Goal: Find specific page/section: Find specific page/section

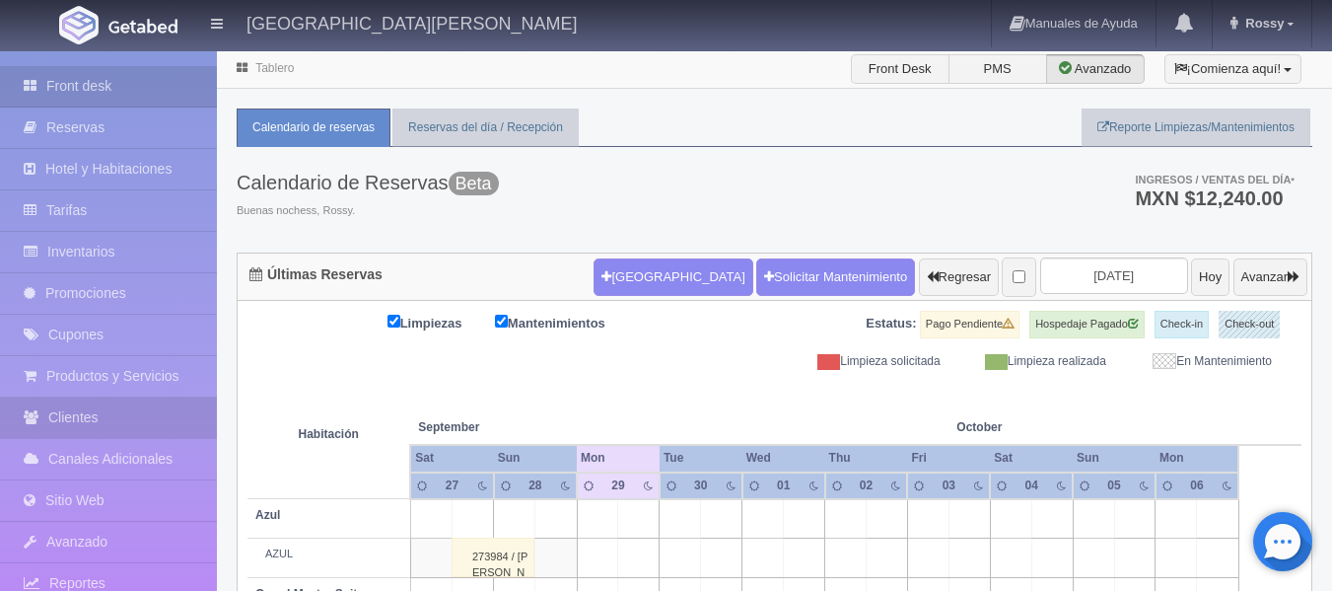
click at [161, 406] on link "Clientes" at bounding box center [108, 417] width 217 height 40
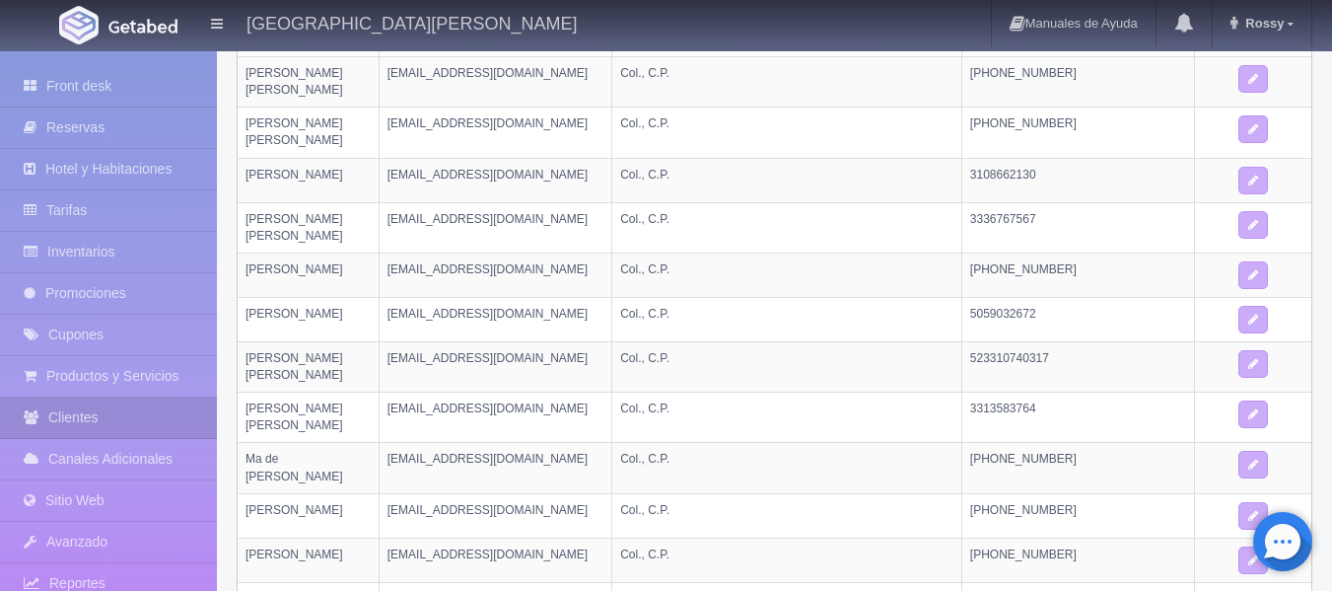
scroll to position [450, 0]
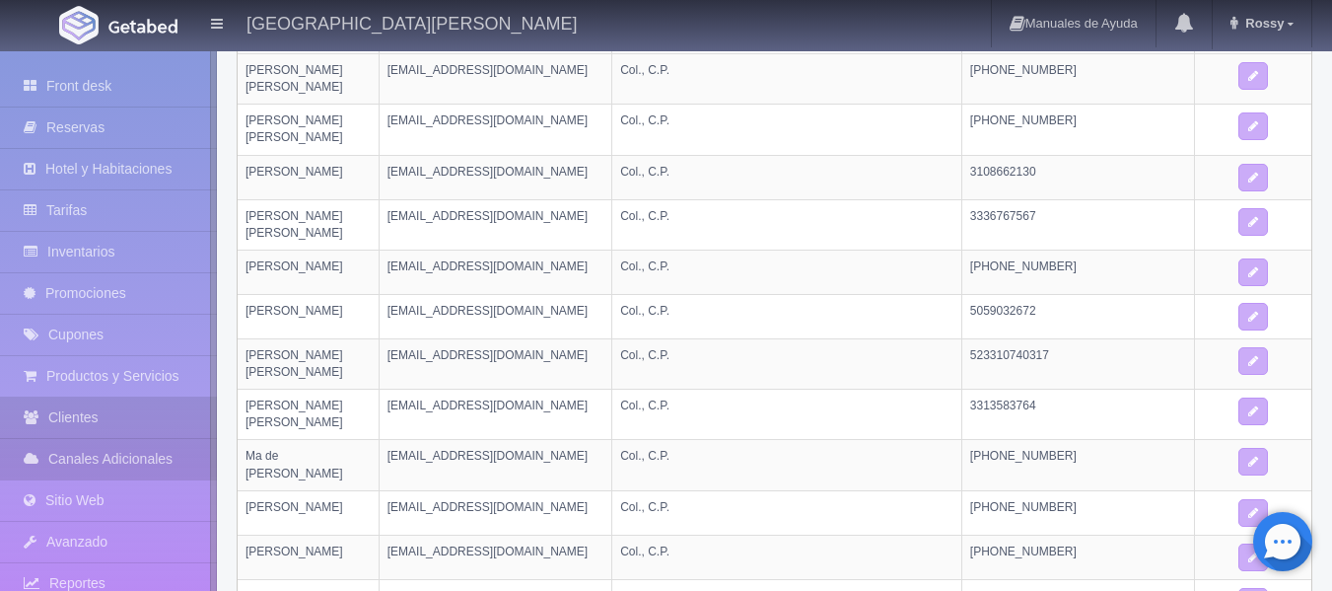
click at [148, 467] on link "Canales Adicionales" at bounding box center [108, 459] width 217 height 40
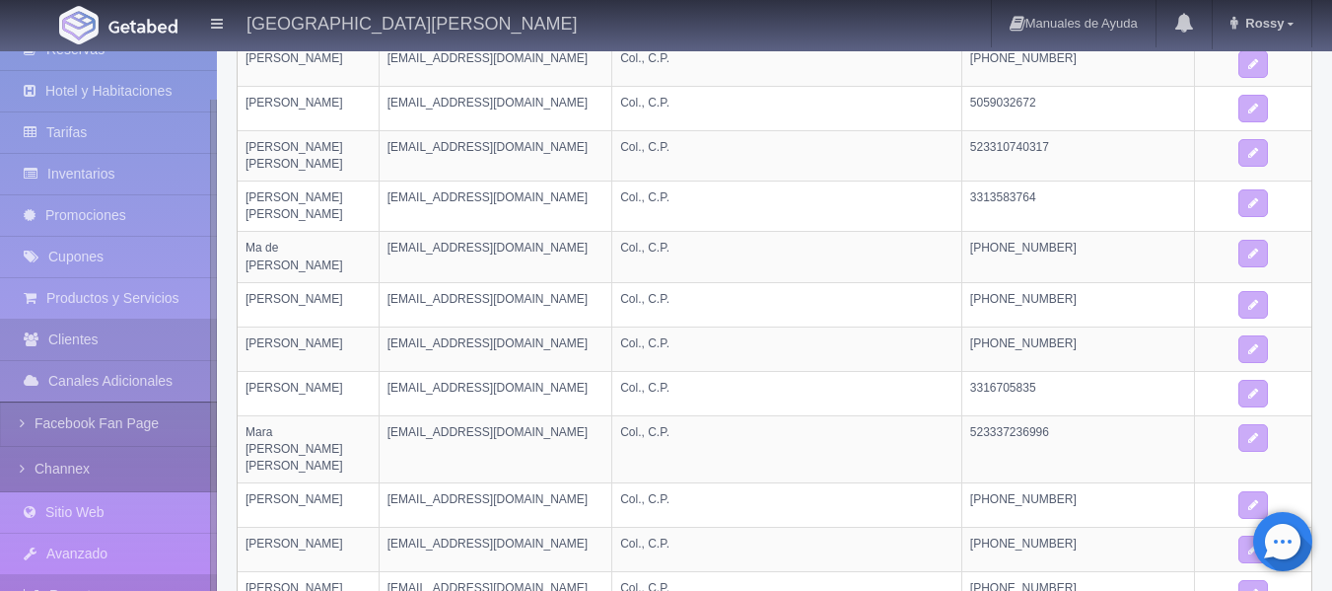
scroll to position [117, 0]
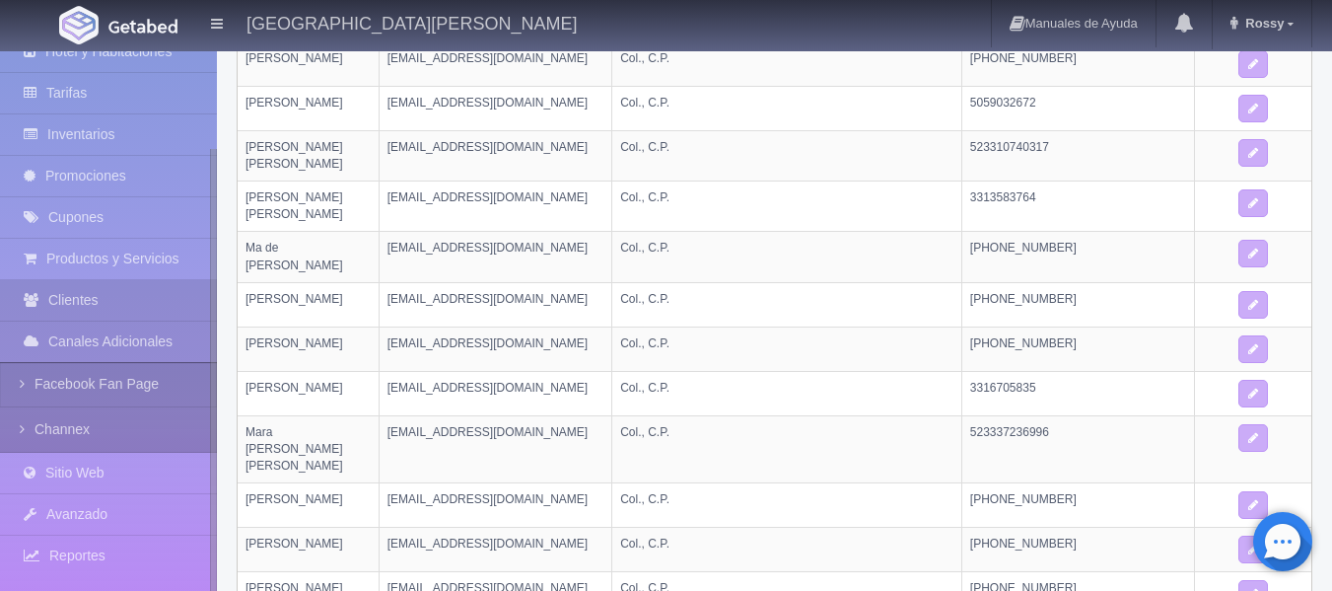
drag, startPoint x: 210, startPoint y: 460, endPoint x: 207, endPoint y: 595, distance: 134.1
click at [131, 545] on link "Reportes" at bounding box center [108, 555] width 217 height 40
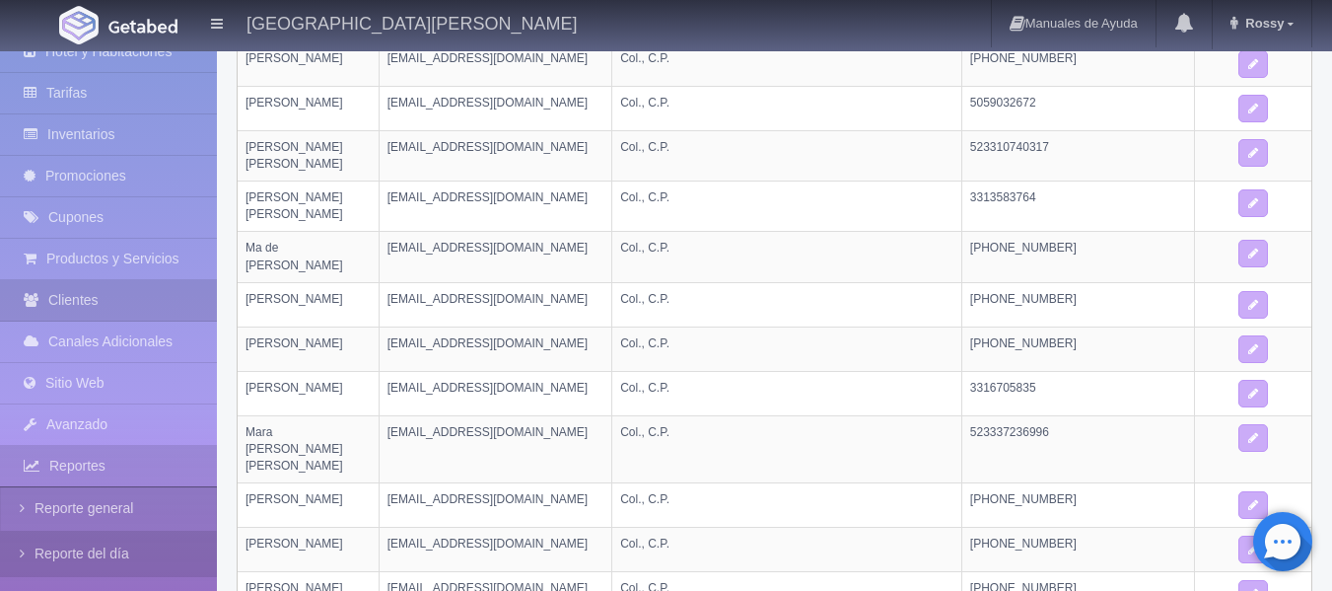
click at [135, 544] on link "Reporte del día" at bounding box center [108, 553] width 217 height 44
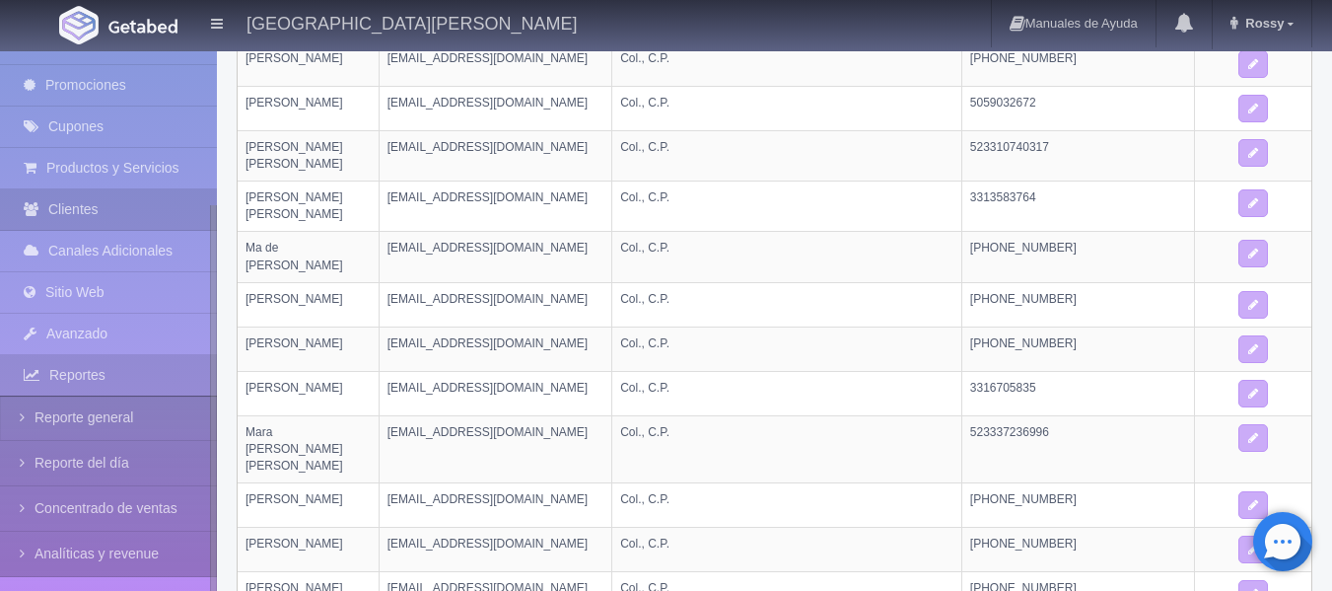
scroll to position [209, 0]
drag, startPoint x: 212, startPoint y: 486, endPoint x: 214, endPoint y: 602, distance: 116.4
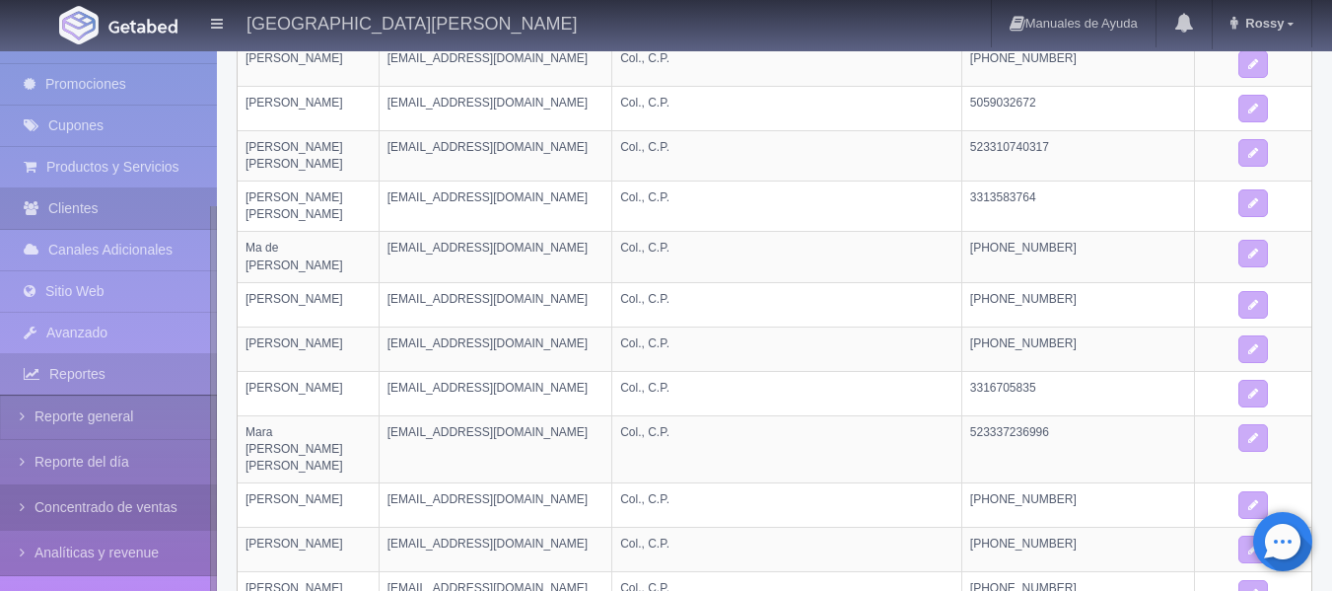
click at [130, 499] on link "Concentrado de ventas" at bounding box center [108, 507] width 217 height 44
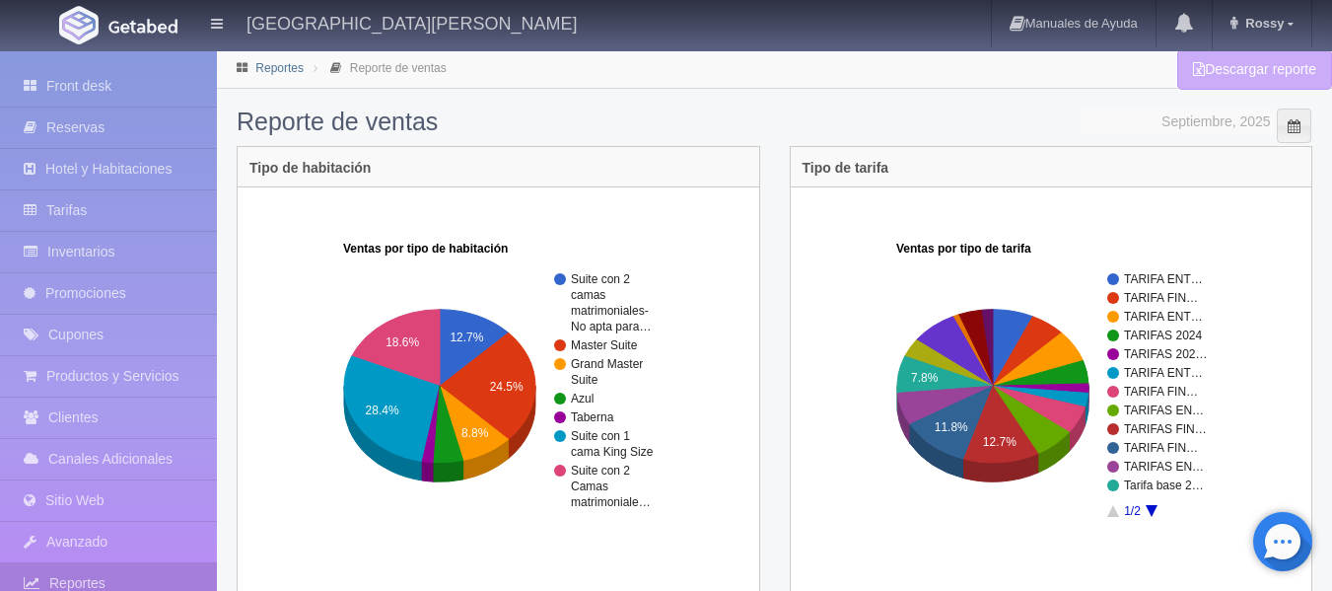
click at [261, 63] on link "Reportes" at bounding box center [279, 68] width 48 height 14
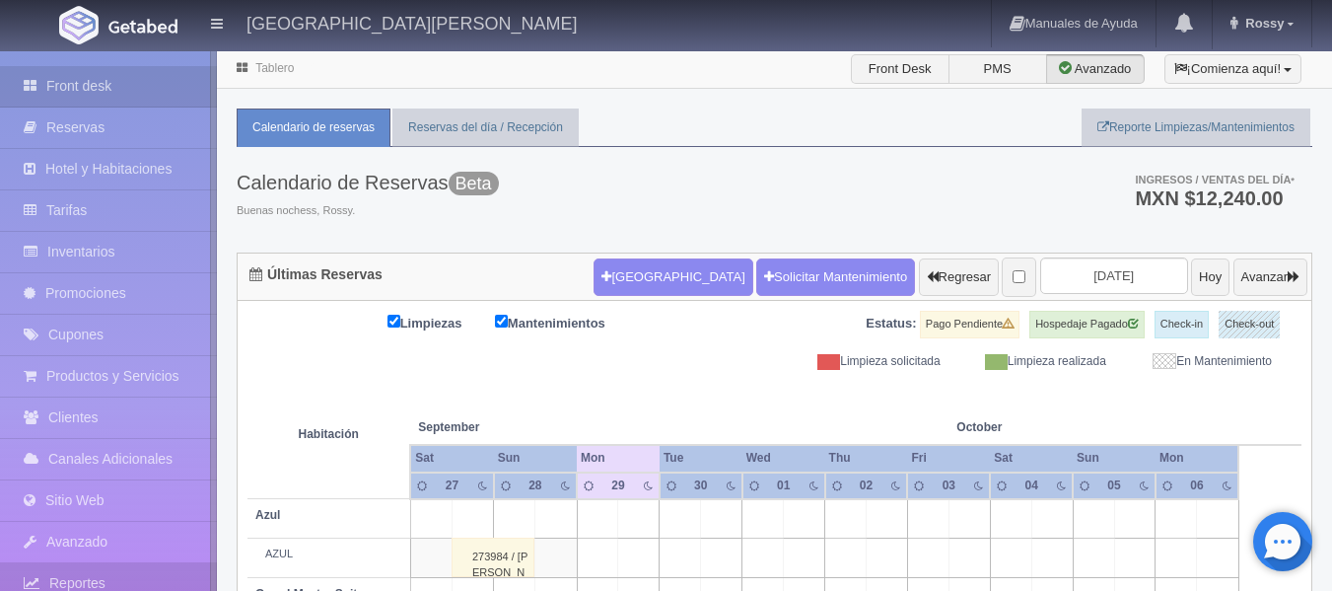
click at [144, 569] on link "Reportes" at bounding box center [108, 583] width 217 height 40
click at [122, 572] on link "Reportes" at bounding box center [108, 583] width 217 height 40
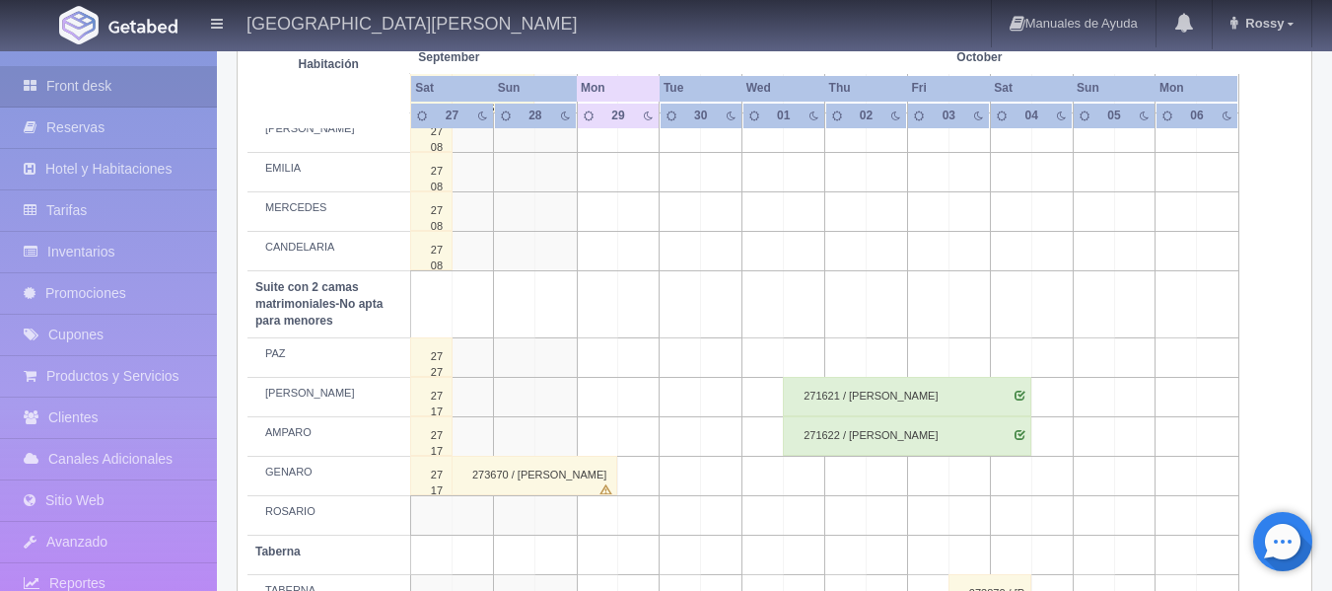
scroll to position [1555, 0]
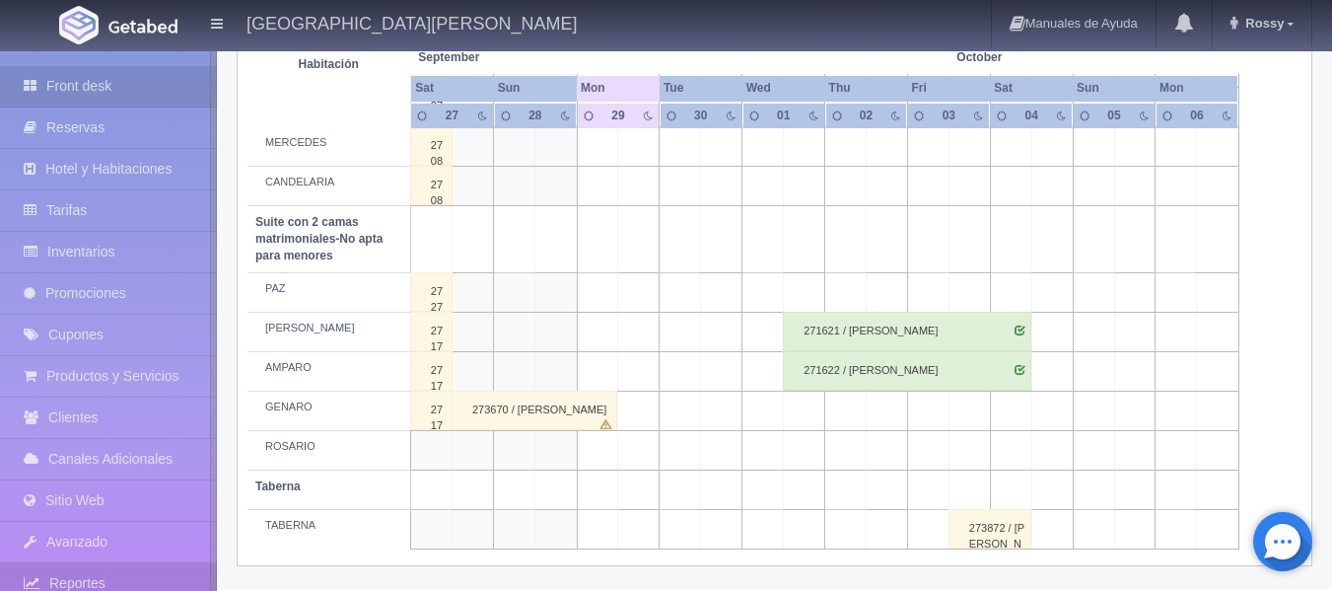
click at [87, 571] on link "Reportes" at bounding box center [108, 583] width 217 height 40
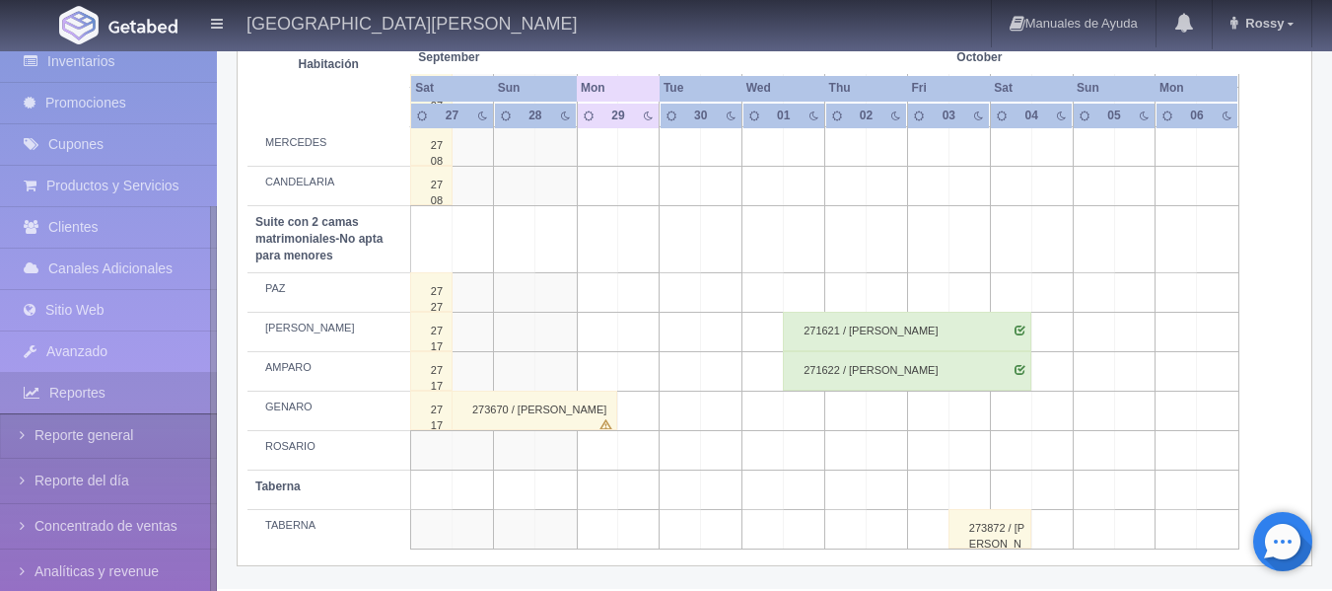
scroll to position [209, 0]
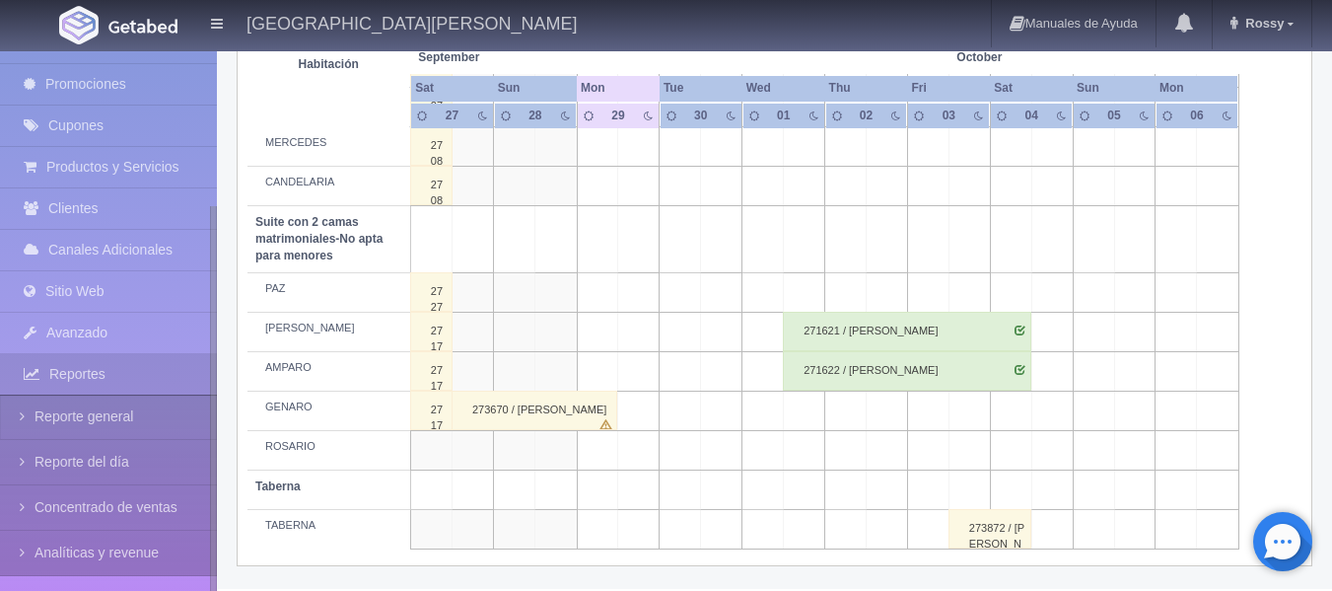
drag, startPoint x: 214, startPoint y: 463, endPoint x: 237, endPoint y: 637, distance: 175.0
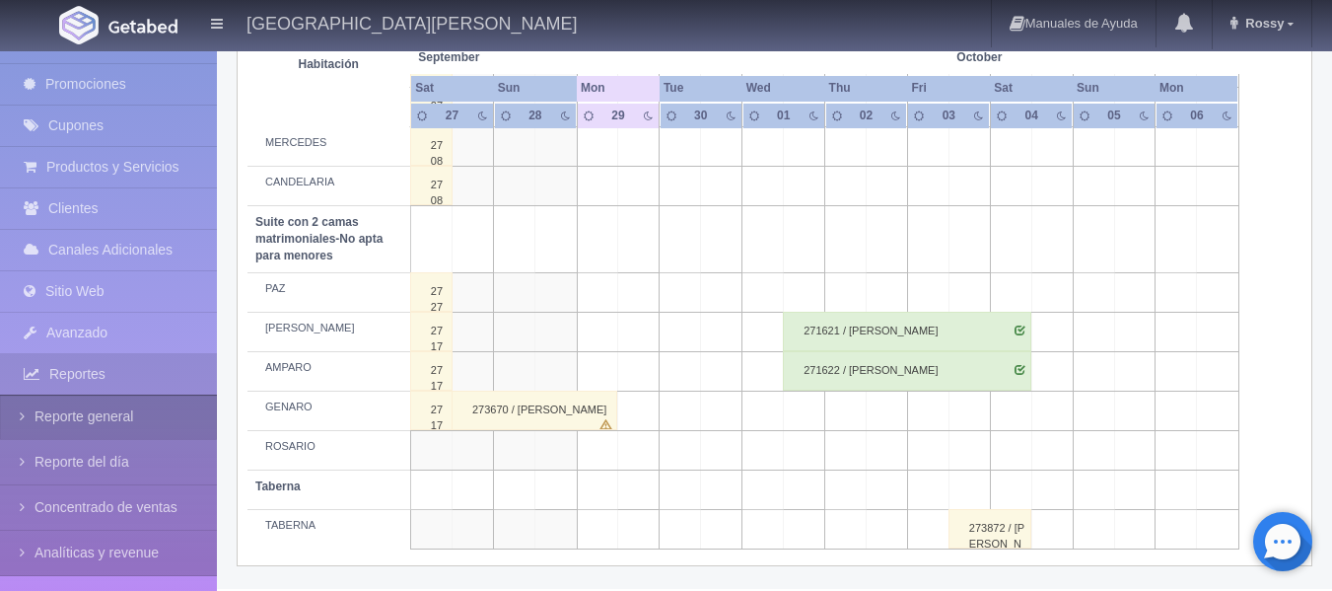
click at [157, 428] on link "Reporte general" at bounding box center [108, 416] width 217 height 44
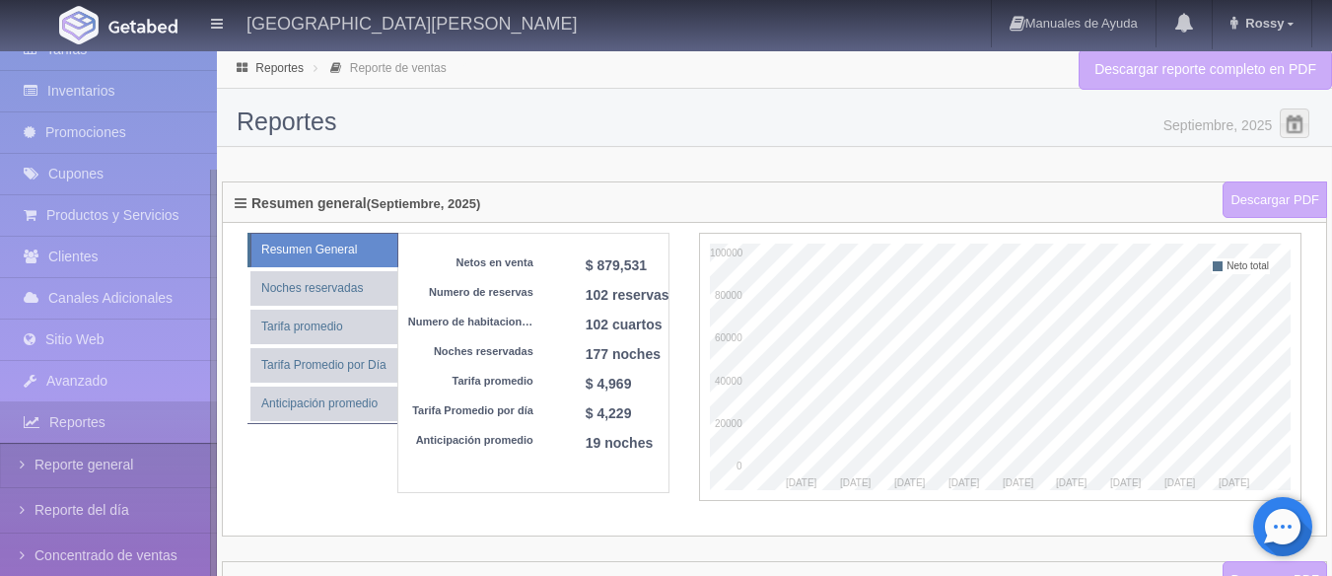
scroll to position [224, 0]
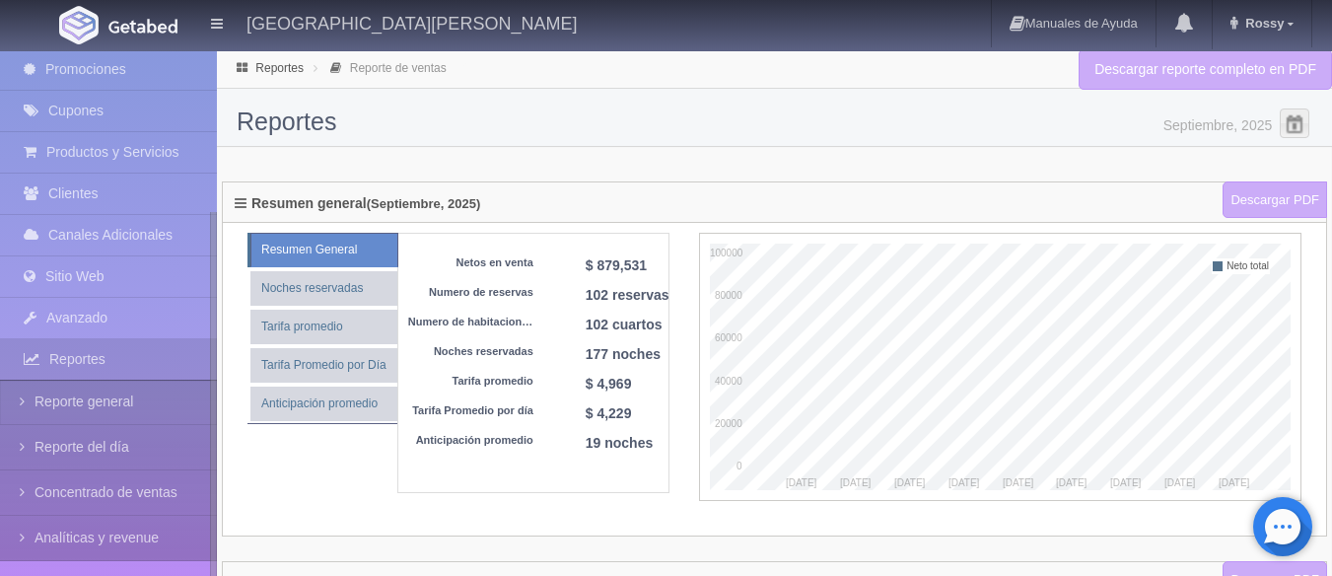
drag, startPoint x: 213, startPoint y: 410, endPoint x: 233, endPoint y: 636, distance: 226.6
click at [233, 576] on html "[GEOGRAPHIC_DATA][PERSON_NAME] Manuales de Ayuda Actualizaciones recientes [GEO…" at bounding box center [666, 288] width 1332 height 576
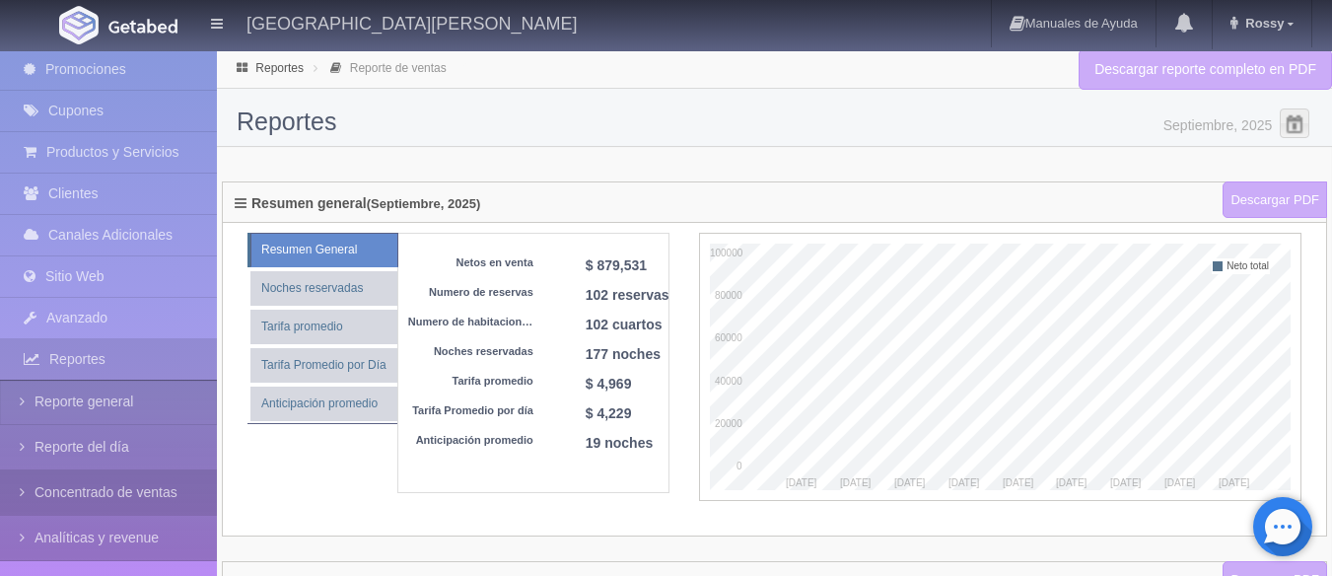
click at [80, 503] on link "Concentrado de ventas" at bounding box center [108, 492] width 217 height 44
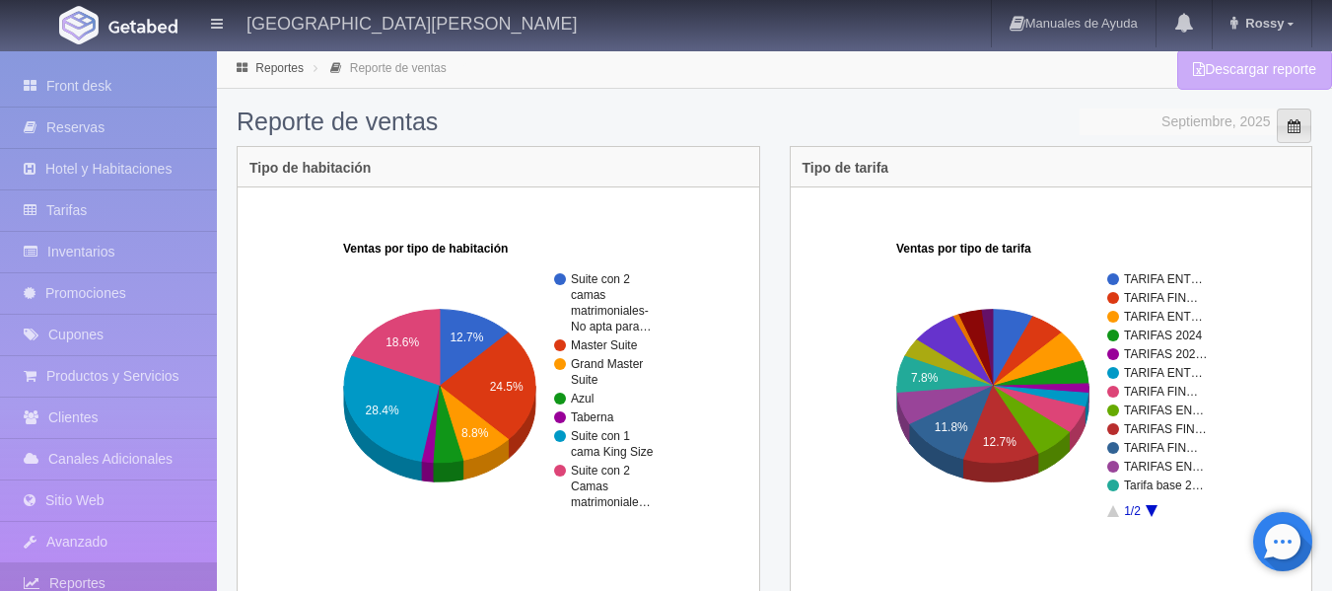
click at [1293, 136] on span "Seleccionar Mes" at bounding box center [1294, 146] width 13 height 27
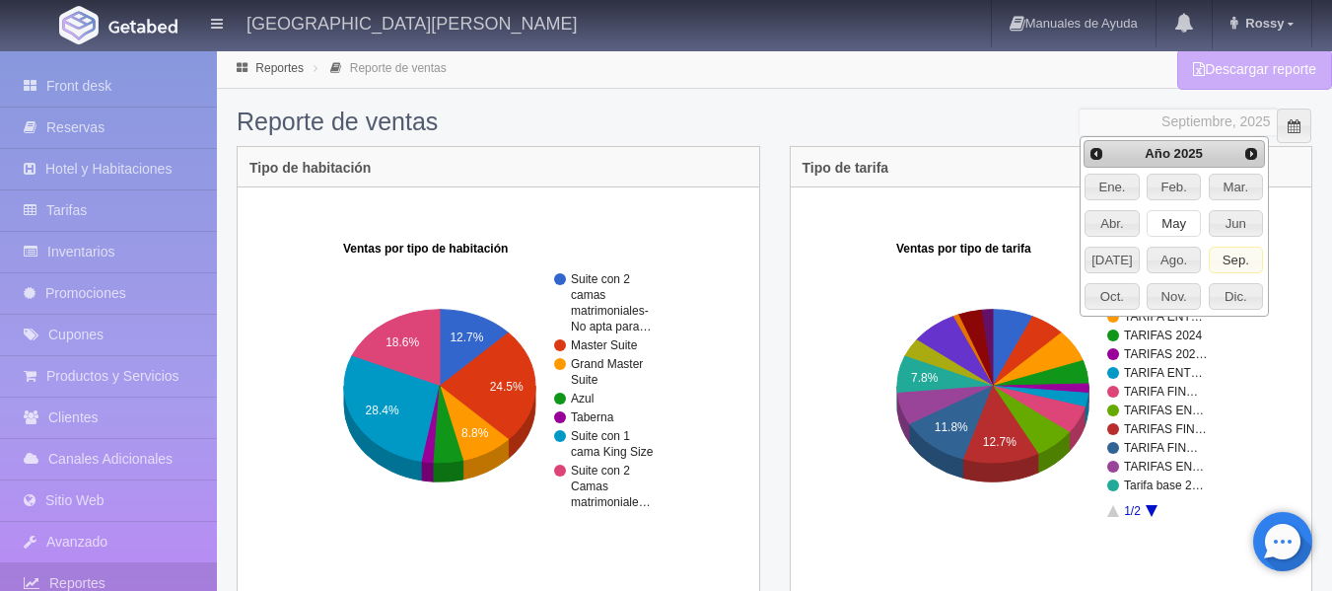
click at [1178, 222] on span "May" at bounding box center [1174, 224] width 52 height 26
type input "Mayo, 2025"
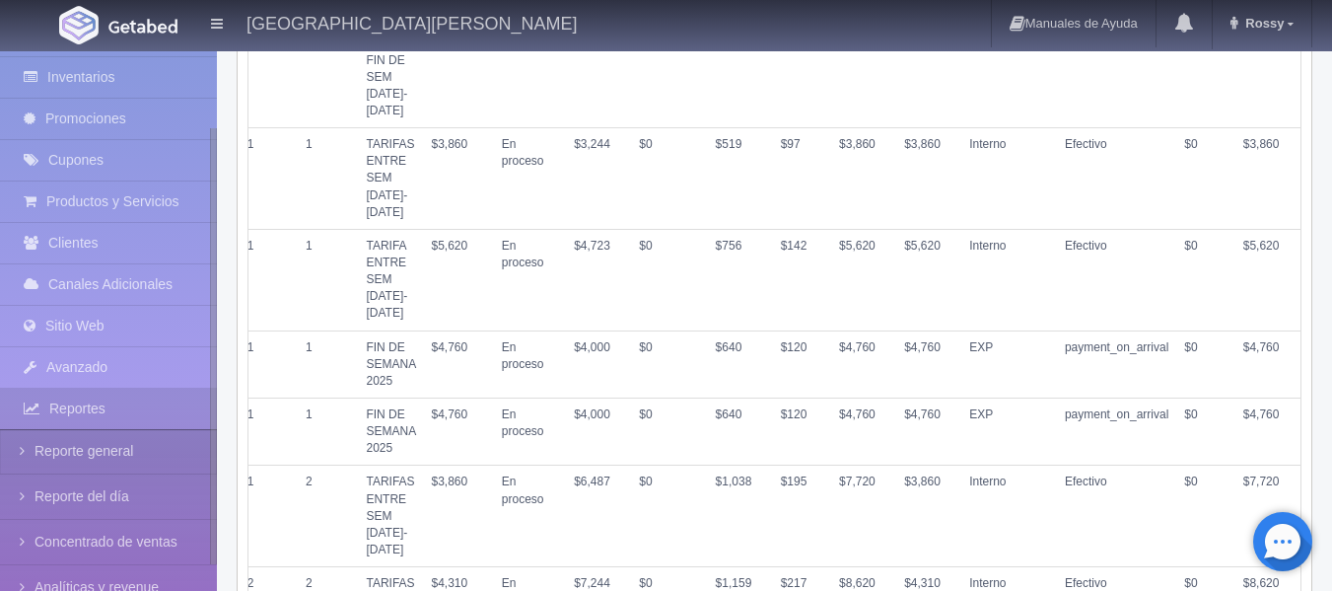
scroll to position [209, 0]
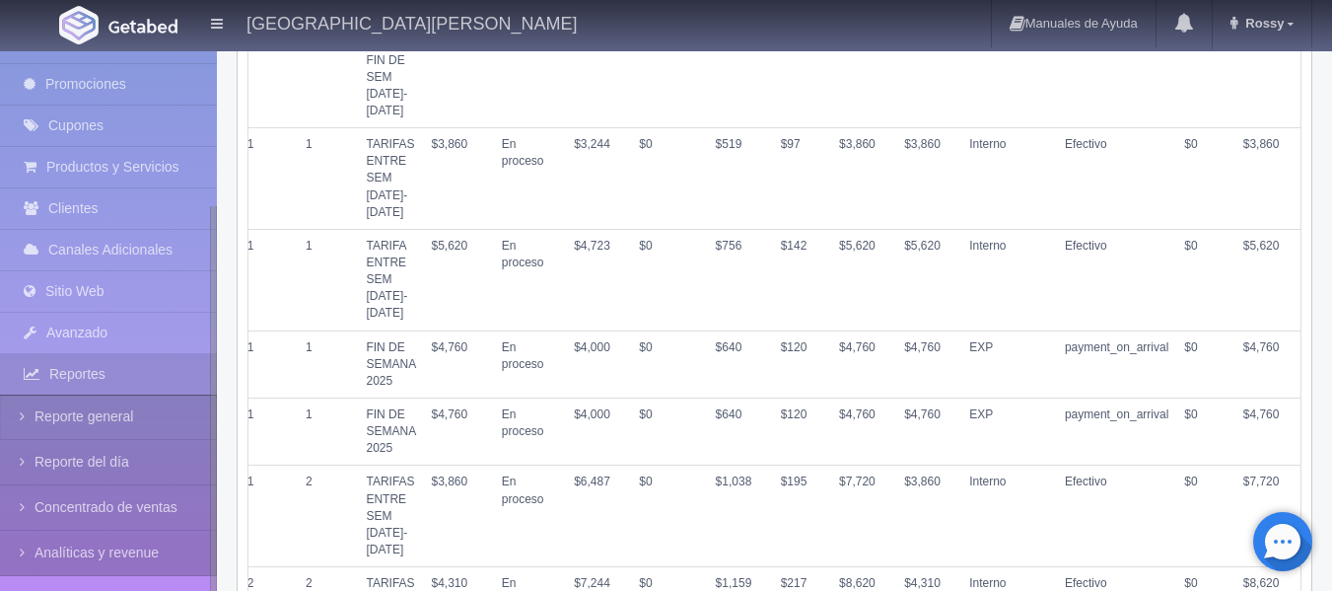
drag, startPoint x: 215, startPoint y: 395, endPoint x: 221, endPoint y: 595, distance: 199.2
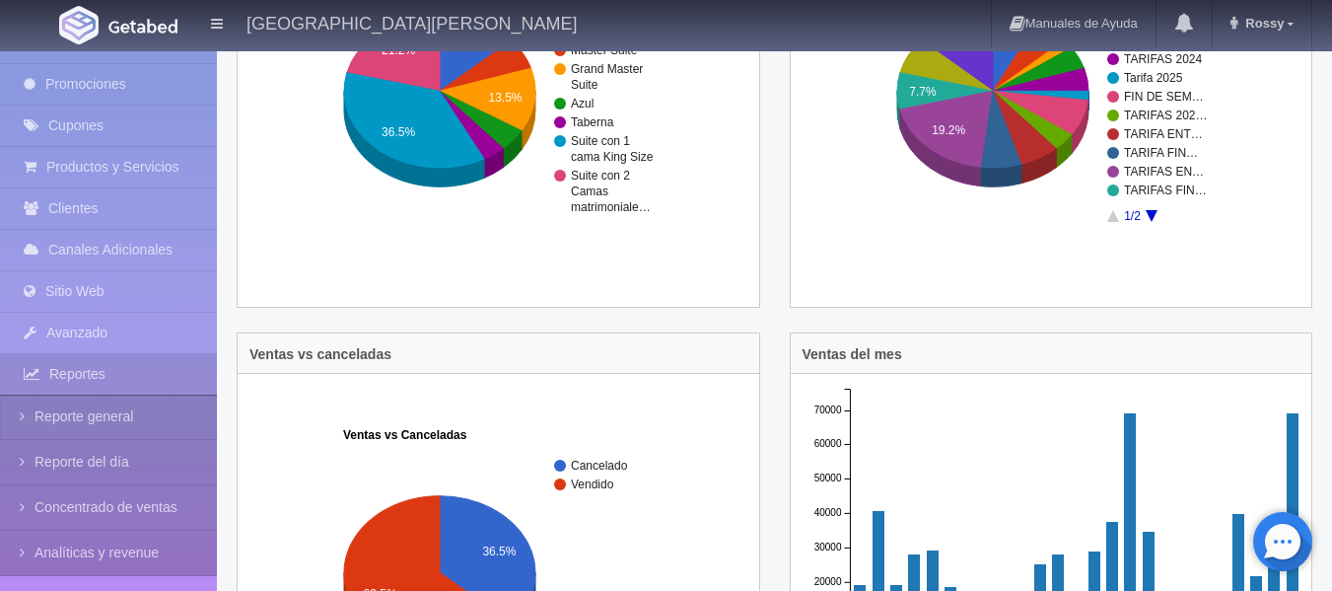
scroll to position [0, 0]
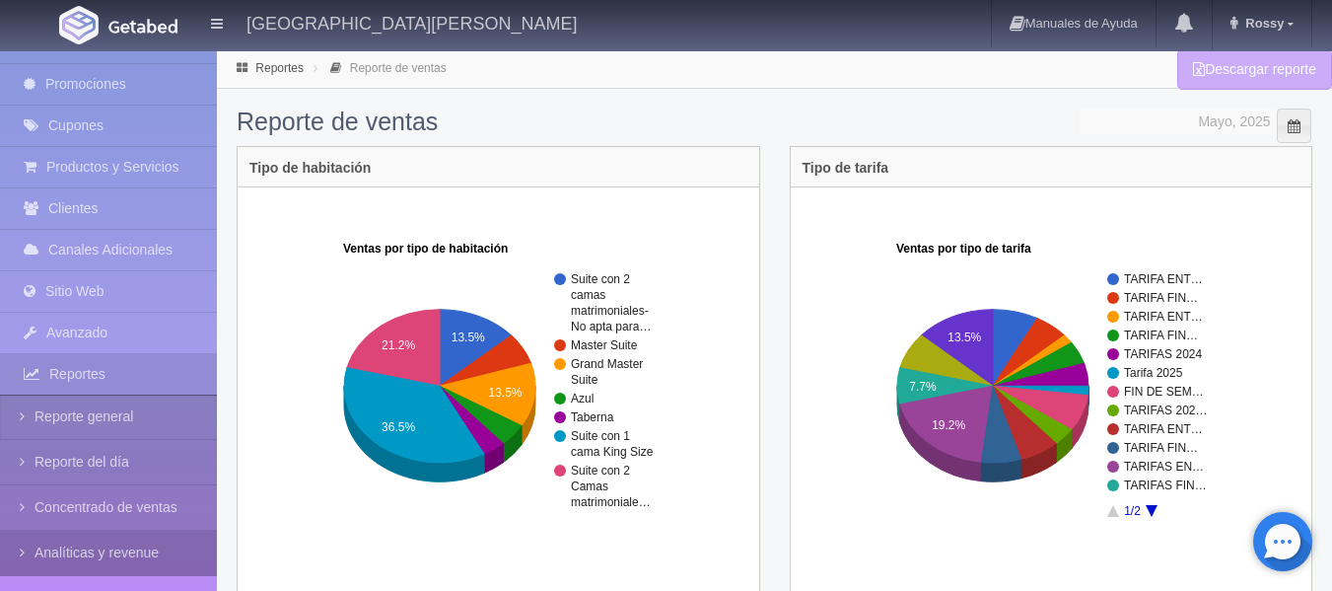
click at [149, 558] on link "Analíticas y revenue" at bounding box center [108, 552] width 217 height 44
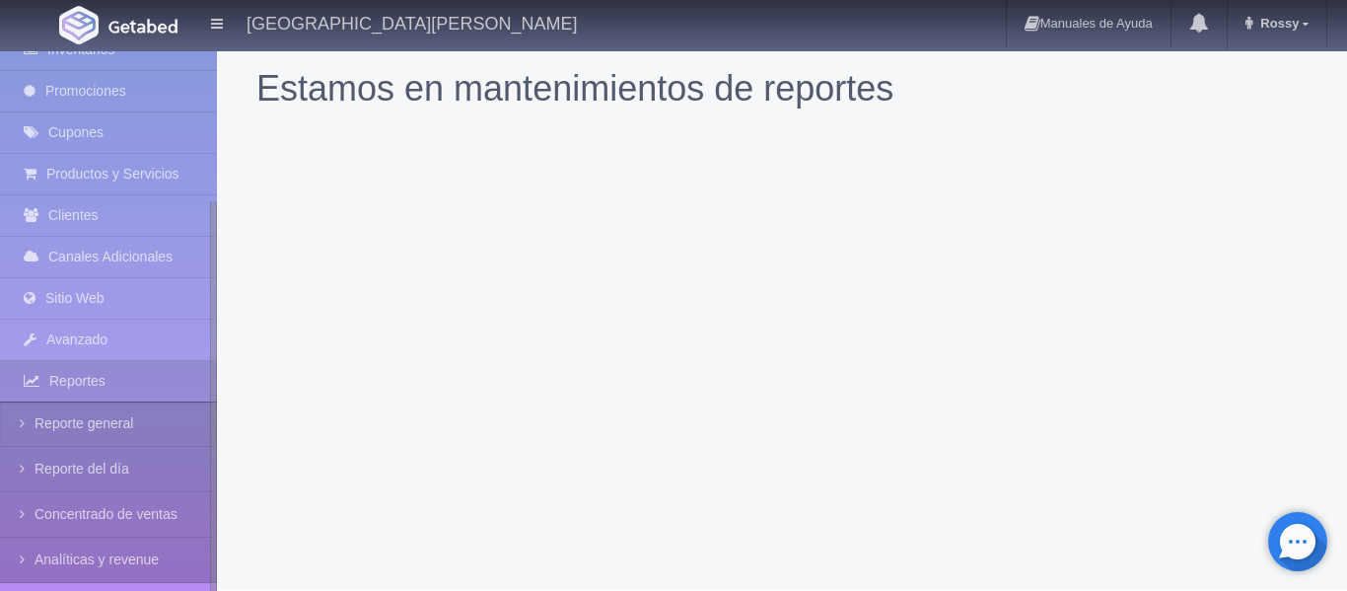
scroll to position [209, 0]
drag, startPoint x: 214, startPoint y: 466, endPoint x: 218, endPoint y: 621, distance: 154.8
click at [218, 590] on html "[GEOGRAPHIC_DATA][PERSON_NAME] Manuales de Ayuda Actualizaciones recientes [GEO…" at bounding box center [673, 295] width 1347 height 591
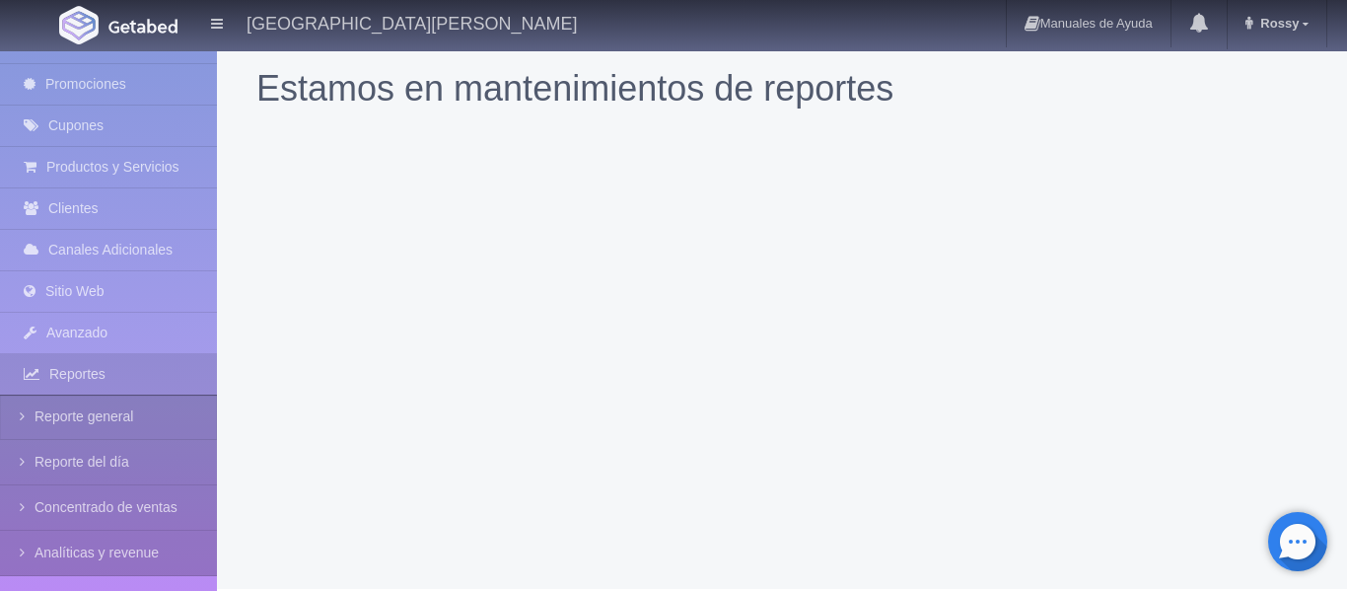
drag, startPoint x: 219, startPoint y: 436, endPoint x: 225, endPoint y: 531, distance: 95.8
click at [225, 531] on div "Estamos en mantenimientos de reportes" at bounding box center [782, 318] width 1130 height 539
click at [123, 205] on link "Clientes" at bounding box center [108, 208] width 217 height 40
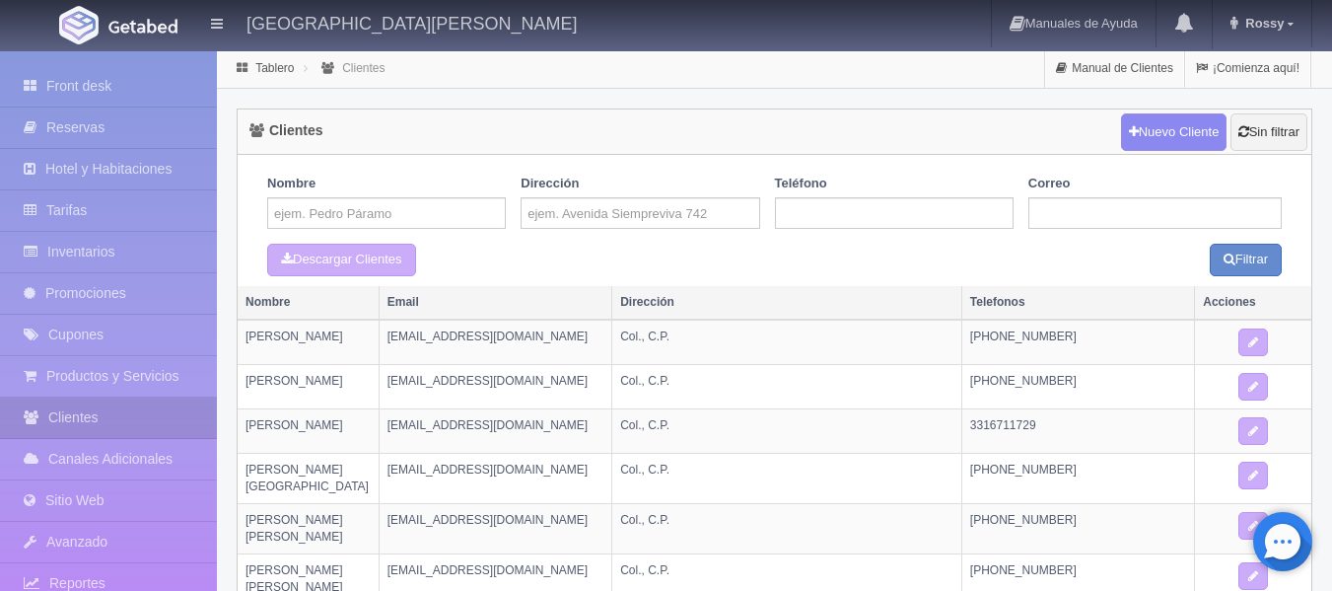
click at [302, 70] on li "Clientes" at bounding box center [344, 67] width 91 height 19
click at [241, 70] on icon at bounding box center [242, 68] width 21 height 12
click at [276, 65] on link "Tablero" at bounding box center [274, 68] width 38 height 14
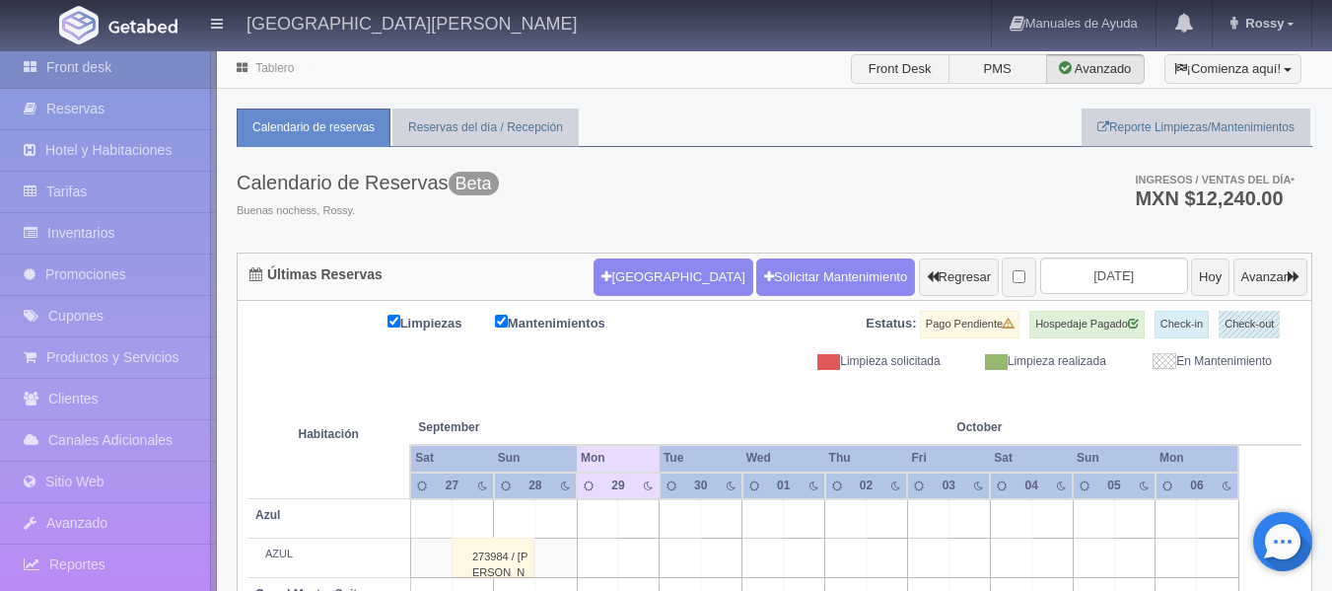
scroll to position [28, 0]
drag, startPoint x: 210, startPoint y: 276, endPoint x: 219, endPoint y: 351, distance: 75.5
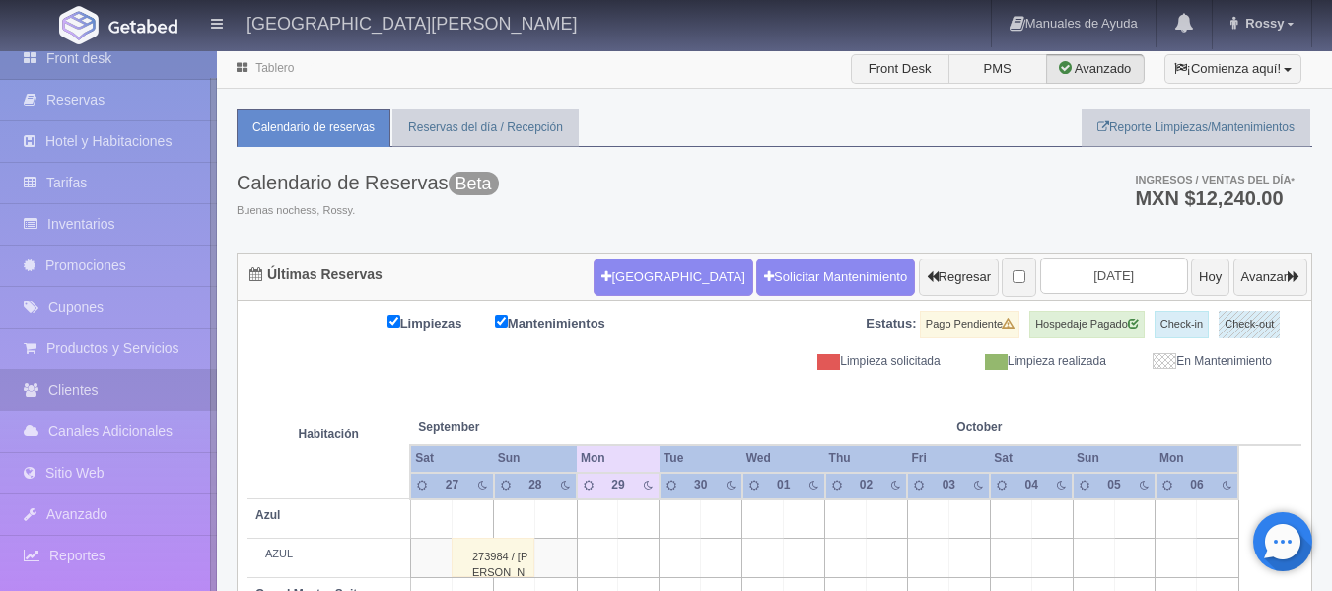
click at [85, 395] on link "Clientes" at bounding box center [108, 390] width 217 height 40
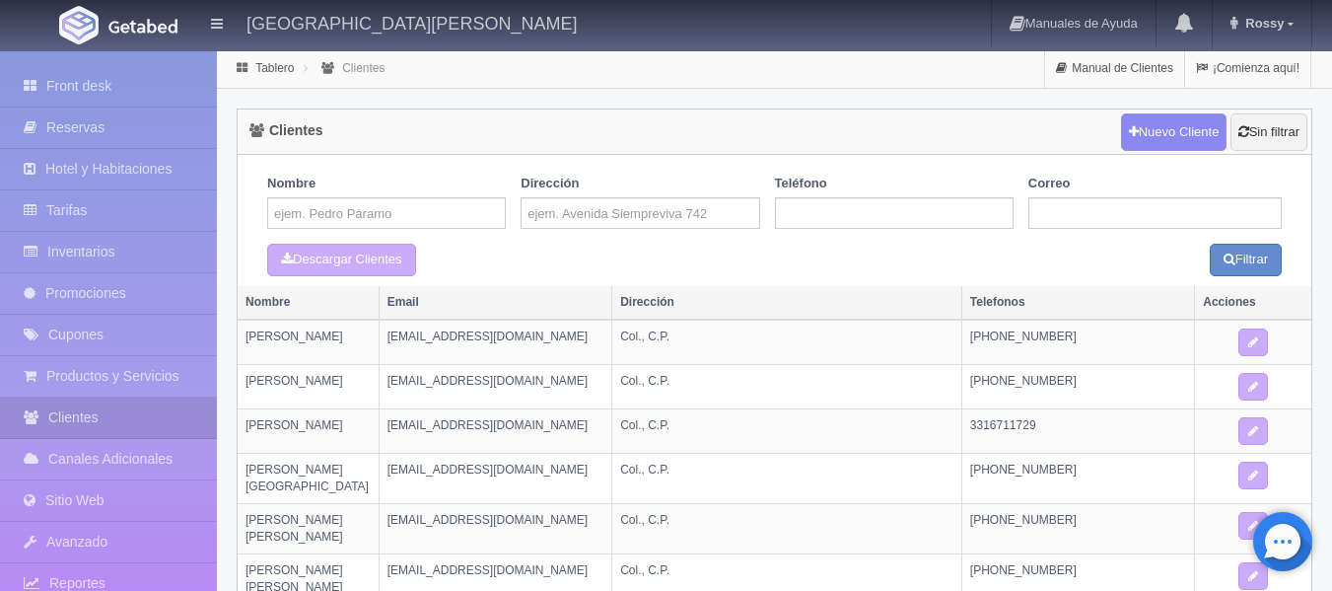
click at [354, 68] on link "Clientes" at bounding box center [363, 68] width 42 height 14
click at [765, 139] on div "Clientes Nuevo Cliente Sin filtrar" at bounding box center [775, 131] width 1074 height 45
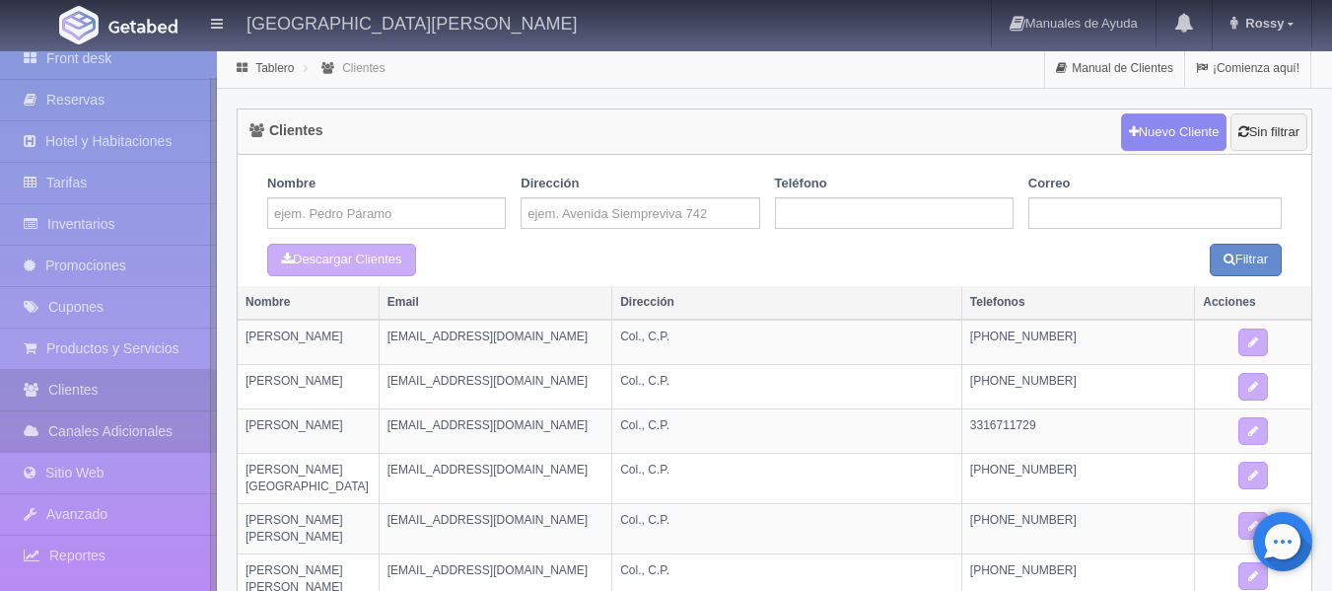
drag, startPoint x: 215, startPoint y: 376, endPoint x: 208, endPoint y: 448, distance: 72.3
click at [208, 448] on div "Front desk Reservas Hotel y Habitaciones Tarifas Inventarios Promociones Cupone…" at bounding box center [108, 346] width 217 height 591
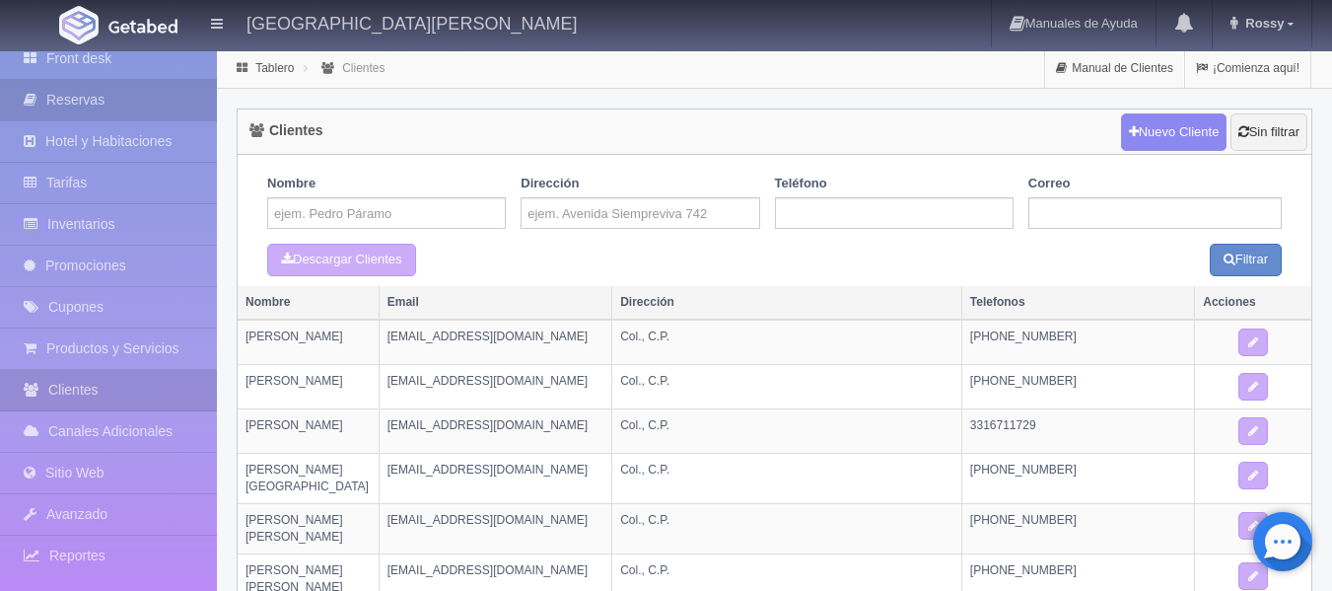
click at [166, 84] on link "Reservas" at bounding box center [108, 100] width 217 height 40
